Goal: Information Seeking & Learning: Learn about a topic

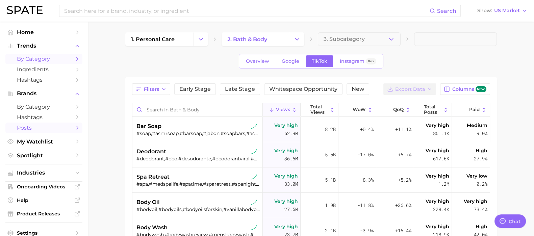
click at [68, 133] on link "Posts" at bounding box center [43, 128] width 77 height 10
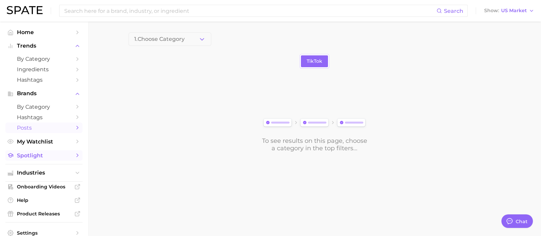
click at [51, 158] on span "Spotlight" at bounding box center [44, 155] width 54 height 6
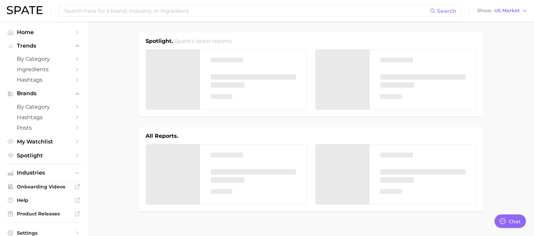
type textarea "x"
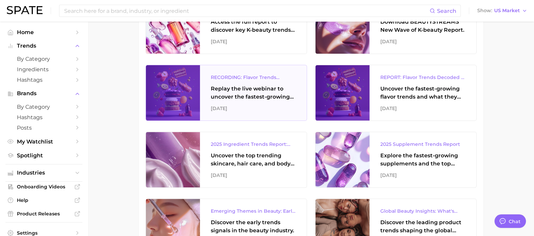
scroll to position [276, 0]
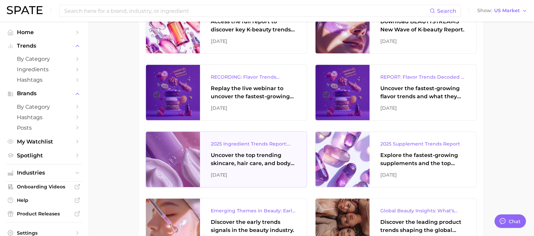
click at [236, 141] on div "2025 Ingredient Trends Report: The Ingredients Defining Beauty in [DATE]" at bounding box center [253, 144] width 85 height 8
